Goal: Check status: Check status

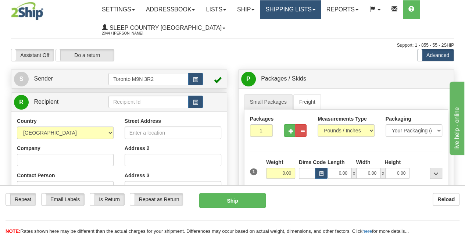
click at [300, 14] on link "Shipping lists" at bounding box center [290, 9] width 61 height 18
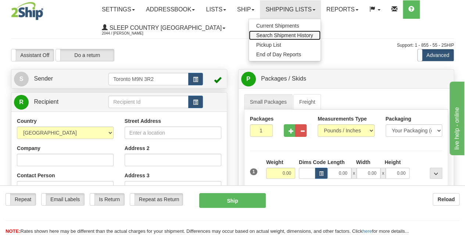
click at [294, 30] on link "Search Shipment History" at bounding box center [285, 35] width 72 height 10
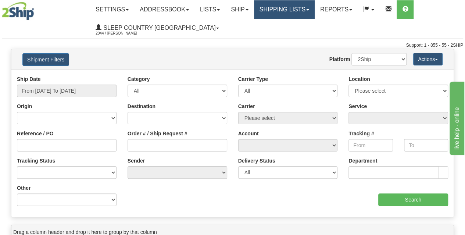
drag, startPoint x: 292, startPoint y: 10, endPoint x: 292, endPoint y: 16, distance: 6.2
click at [292, 11] on link "Shipping lists" at bounding box center [284, 9] width 61 height 18
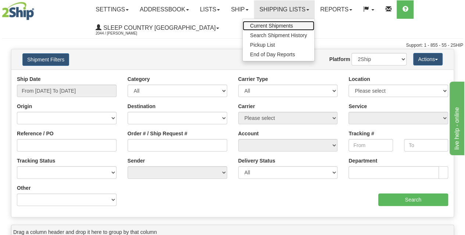
click at [289, 25] on span "Current Shipments" at bounding box center [271, 26] width 43 height 6
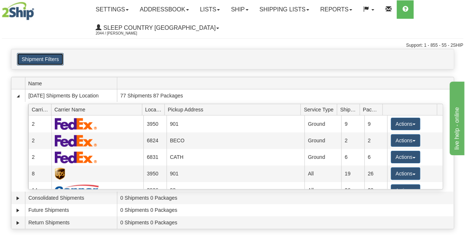
click at [51, 61] on button "Shipment Filters" at bounding box center [40, 59] width 47 height 12
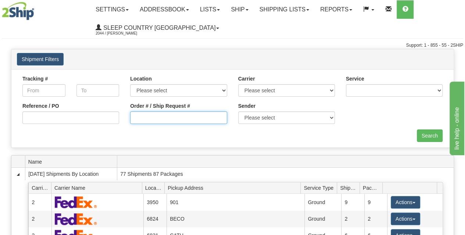
click at [166, 116] on input "Order # / Ship Request #" at bounding box center [178, 117] width 97 height 12
paste input "368H764264"
type input "368H764264"
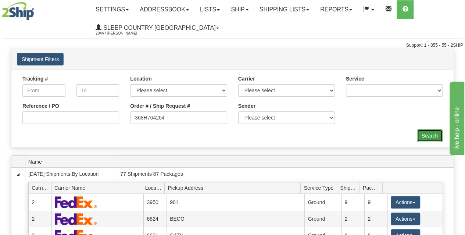
click at [425, 139] on input "Search" at bounding box center [429, 135] width 26 height 12
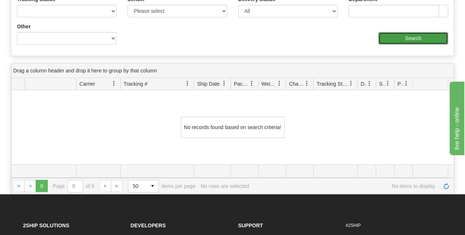
click at [407, 34] on input "Search" at bounding box center [413, 38] width 70 height 12
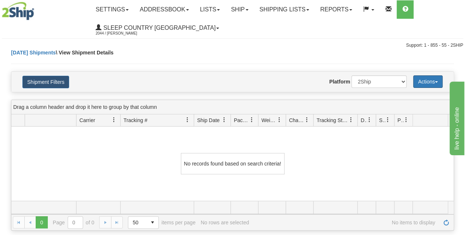
click at [421, 81] on button "Actions" at bounding box center [427, 81] width 29 height 12
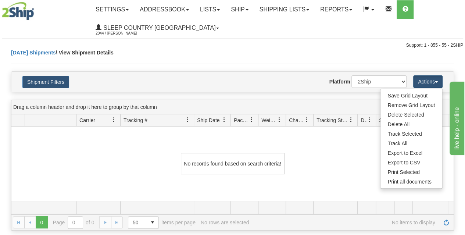
click at [336, 69] on div "Today Shipments \ View Shipment Details" at bounding box center [232, 60] width 443 height 22
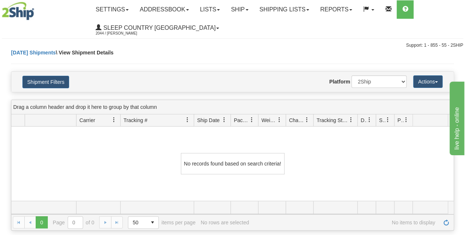
click at [389, 89] on div "Shipment Filters Website Agent Nothing selected Client User Platform 2Ship Impo…" at bounding box center [232, 82] width 442 height 20
click at [386, 83] on select "2Ship Imported" at bounding box center [378, 81] width 55 height 12
select select "1"
click at [351, 75] on select "2Ship Imported" at bounding box center [378, 81] width 55 height 12
click at [57, 82] on button "Shipment Filters" at bounding box center [45, 82] width 47 height 12
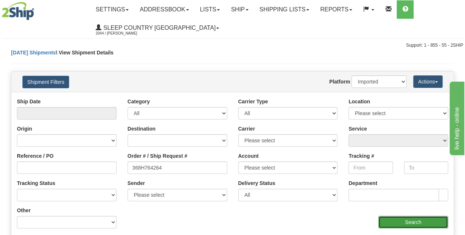
click at [411, 219] on input "Search" at bounding box center [413, 222] width 70 height 12
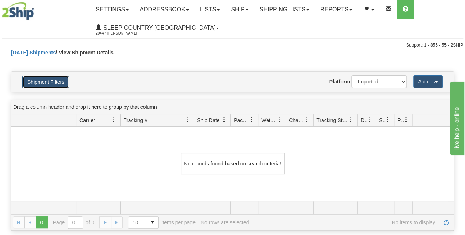
click at [51, 79] on button "Shipment Filters" at bounding box center [45, 82] width 47 height 12
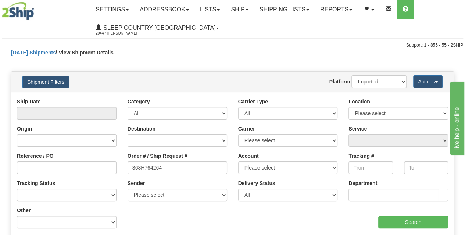
drag, startPoint x: 57, startPoint y: 179, endPoint x: 59, endPoint y: 174, distance: 5.7
click at [57, 179] on div "Tracking Status No Tracking Info Delivered In Transit Out For Delivery Exceptio…" at bounding box center [67, 190] width 100 height 22
click at [60, 172] on input "Reference / PO" at bounding box center [67, 167] width 100 height 12
paste input "368H764264"
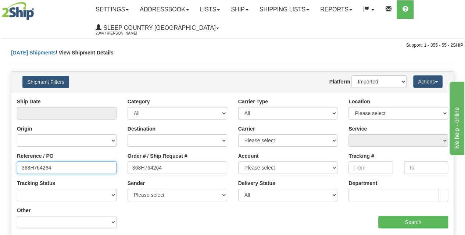
type input "368H764264"
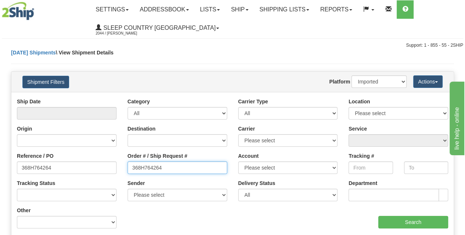
drag, startPoint x: 173, startPoint y: 164, endPoint x: 105, endPoint y: 174, distance: 68.8
click at [105, 98] on div "Reference / PO 368H764264 Order # / Ship Request # 368H764264 Account Please se…" at bounding box center [232, 98] width 442 height 0
